Goal: Browse casually

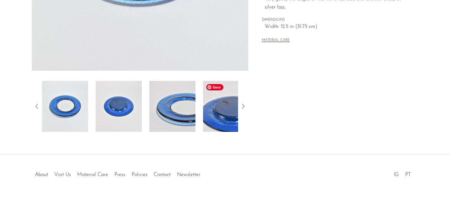
scroll to position [198, 0]
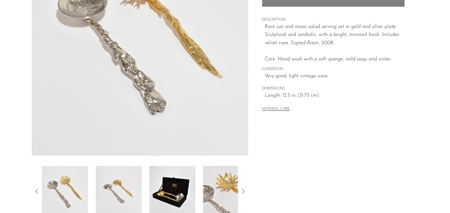
scroll to position [132, 0]
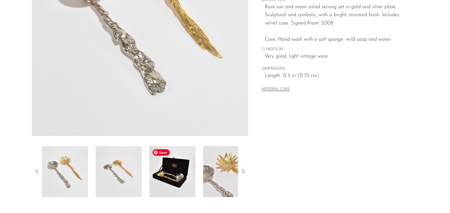
click at [180, 174] on img at bounding box center [172, 171] width 46 height 51
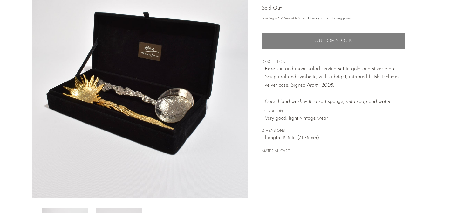
scroll to position [70, 0]
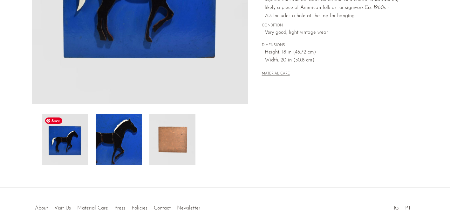
scroll to position [201, 0]
